Goal: Navigation & Orientation: Understand site structure

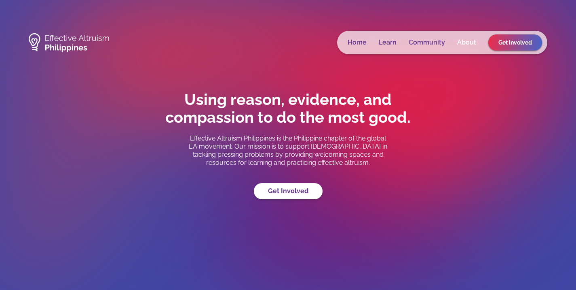
click at [463, 40] on link "About" at bounding box center [466, 42] width 19 height 8
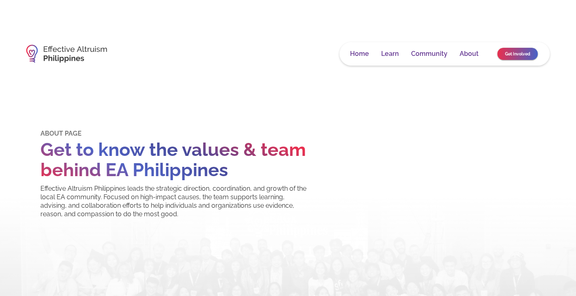
click at [526, 49] on link "Get Involved" at bounding box center [518, 54] width 40 height 12
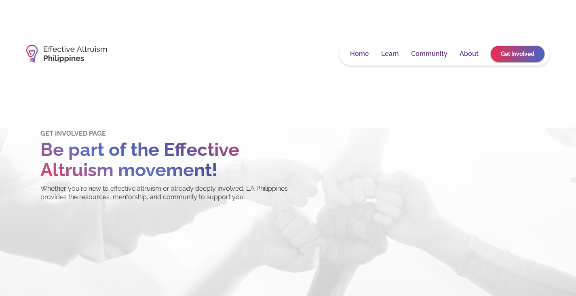
click at [394, 58] on div "Home Learn Community About Get Involved" at bounding box center [445, 53] width 210 height 23
click at [390, 53] on link "Learn" at bounding box center [390, 54] width 18 height 8
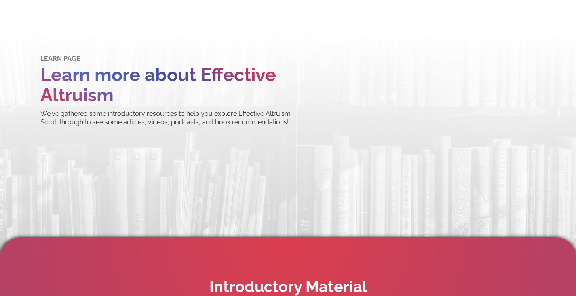
scroll to position [41, 0]
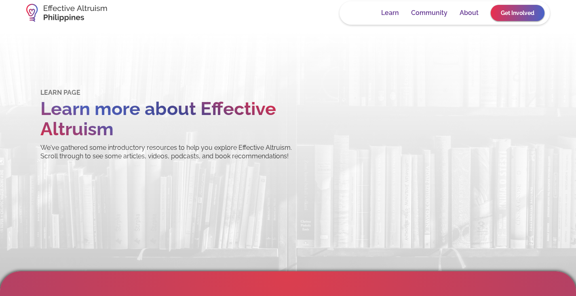
click at [364, 16] on link "Home" at bounding box center [359, 13] width 19 height 8
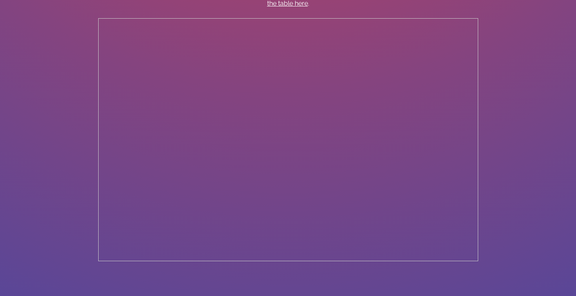
scroll to position [661, 0]
